Goal: Task Accomplishment & Management: Use online tool/utility

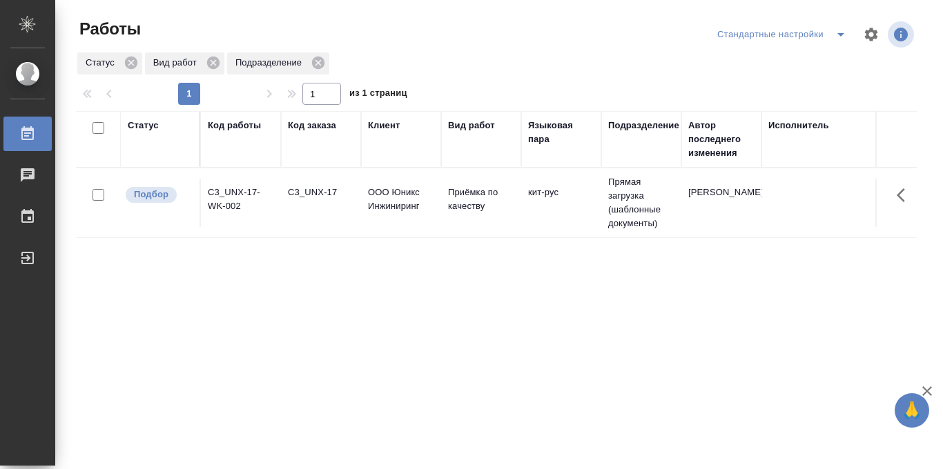
click at [787, 37] on div "Стандартные настройки" at bounding box center [784, 34] width 141 height 22
click at [834, 37] on icon "split button" at bounding box center [840, 34] width 17 height 17
click at [779, 66] on li "в работе" at bounding box center [782, 62] width 144 height 22
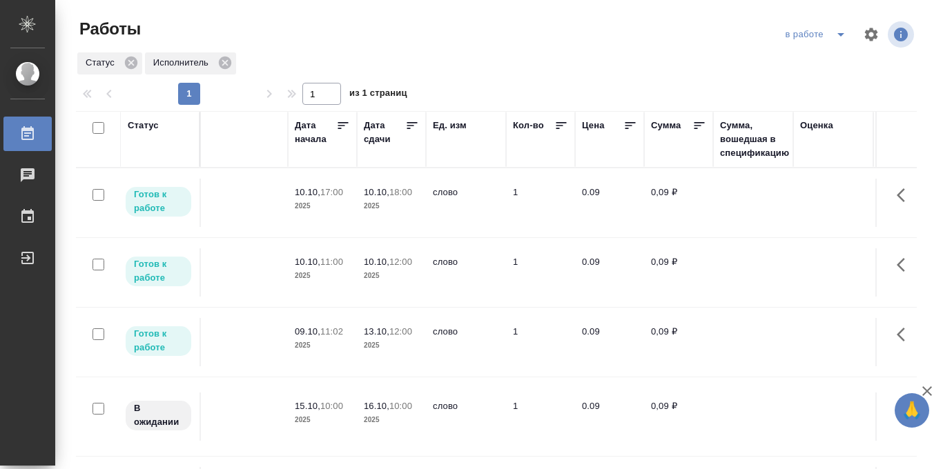
scroll to position [0, 566]
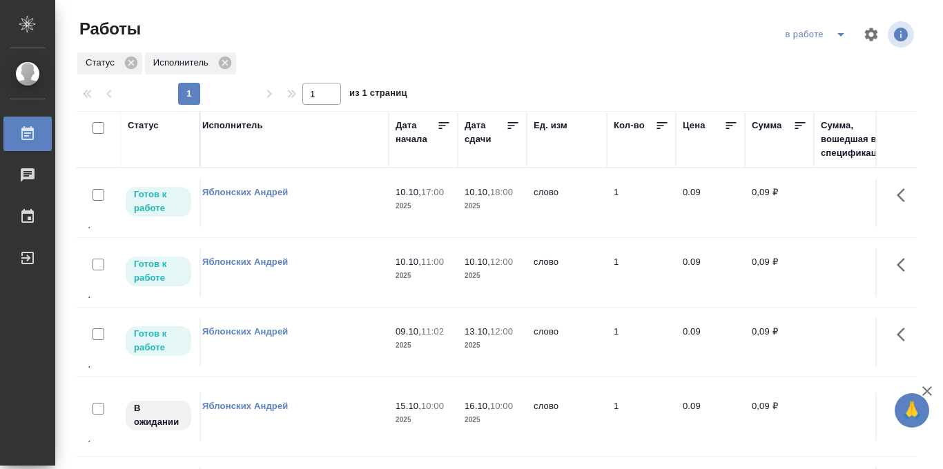
click at [512, 126] on icon at bounding box center [513, 125] width 10 height 7
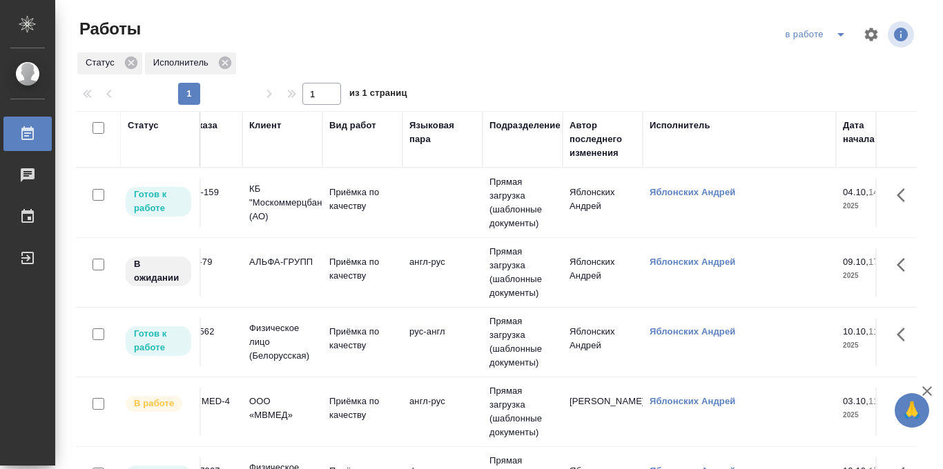
scroll to position [0, 93]
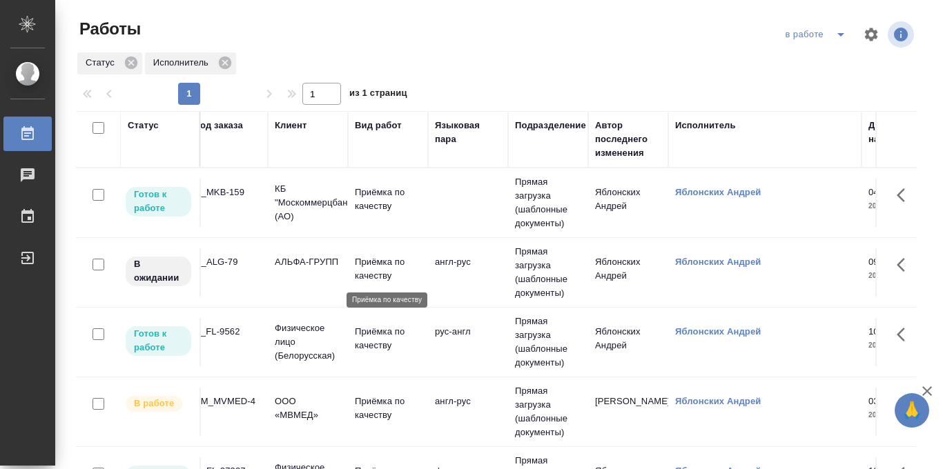
click at [403, 268] on p "Приёмка по качеству" at bounding box center [388, 269] width 66 height 28
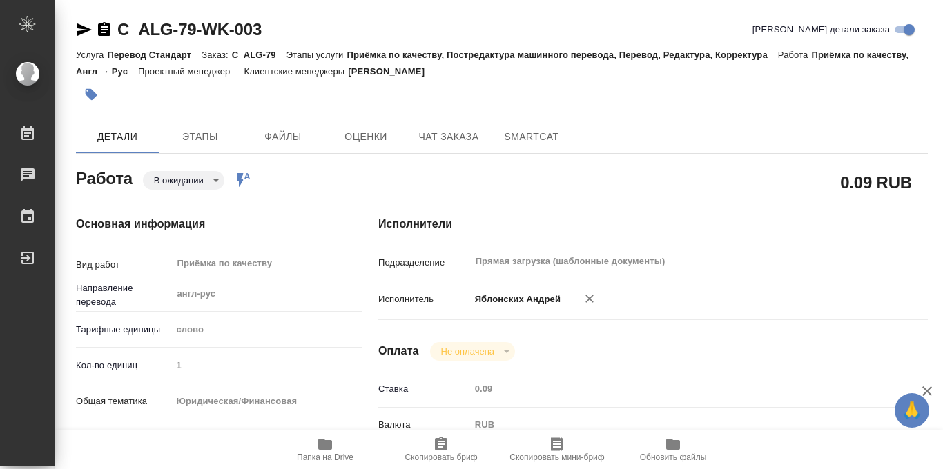
type textarea "x"
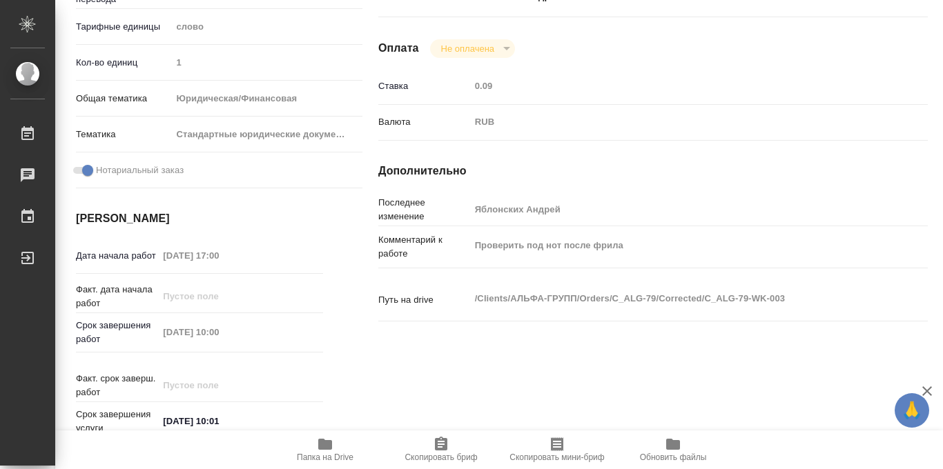
scroll to position [736, 0]
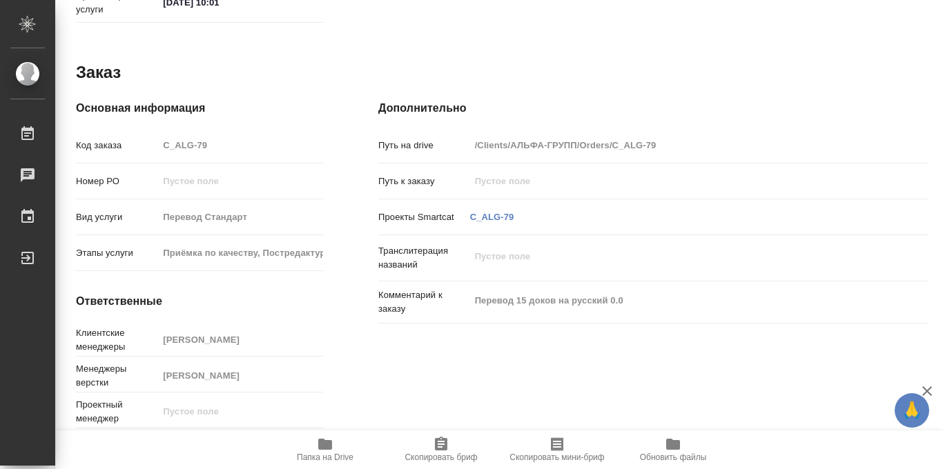
click at [322, 441] on icon "button" at bounding box center [325, 444] width 14 height 11
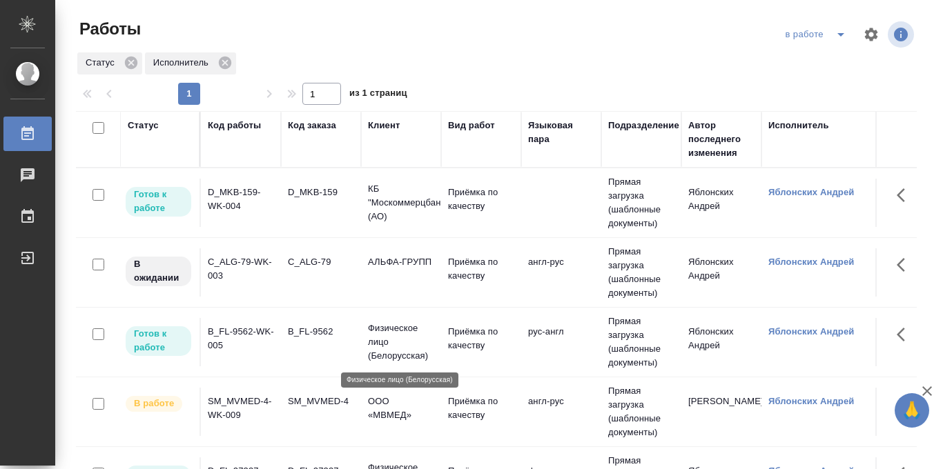
click at [399, 331] on p "Физическое лицо (Белорусская)" at bounding box center [401, 342] width 66 height 41
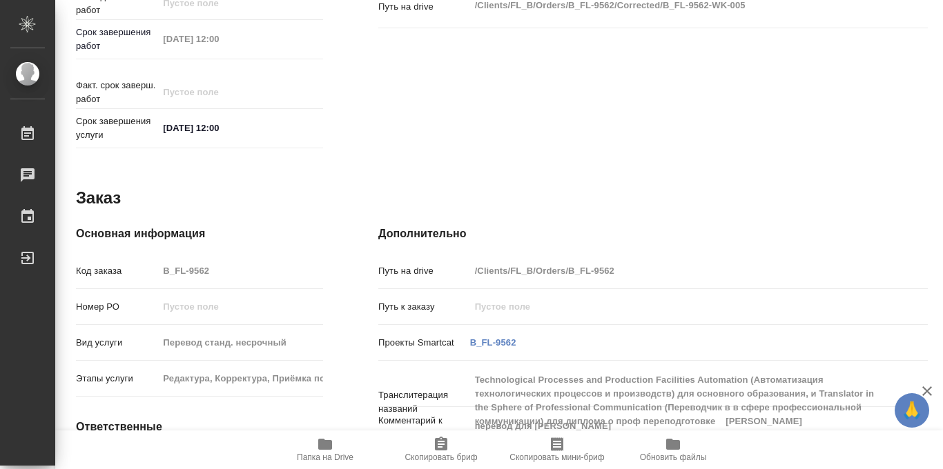
scroll to position [596, 0]
